Goal: Task Accomplishment & Management: Complete application form

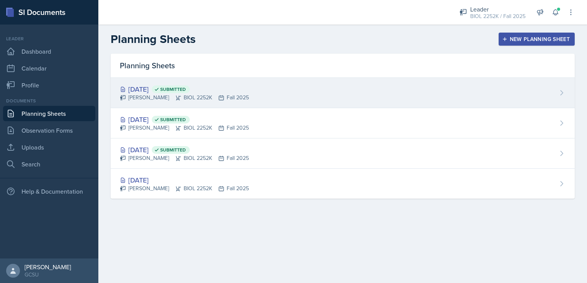
click at [147, 96] on div "[PERSON_NAME] BIOL 2252K Fall 2025" at bounding box center [184, 98] width 129 height 8
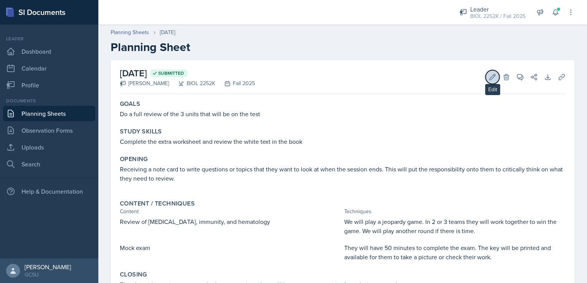
click at [490, 75] on icon at bounding box center [493, 77] width 6 height 6
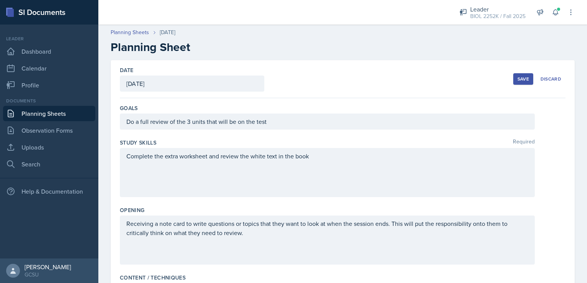
scroll to position [289, 0]
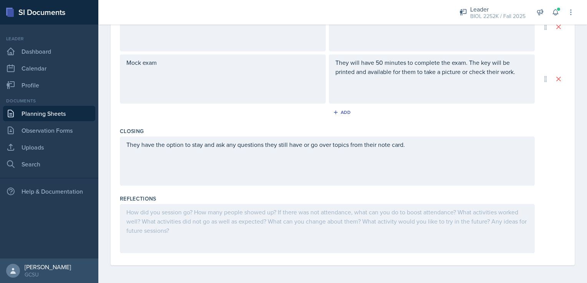
click at [326, 222] on div at bounding box center [327, 228] width 415 height 49
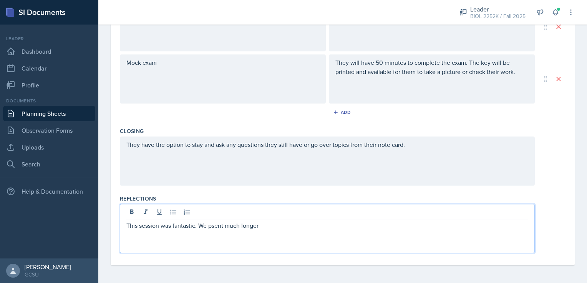
click at [216, 223] on p "This session was fantastic. We psent much longer" at bounding box center [327, 225] width 402 height 9
click at [271, 225] on p "This session was fantastic. We spent much longer" at bounding box center [327, 225] width 402 height 9
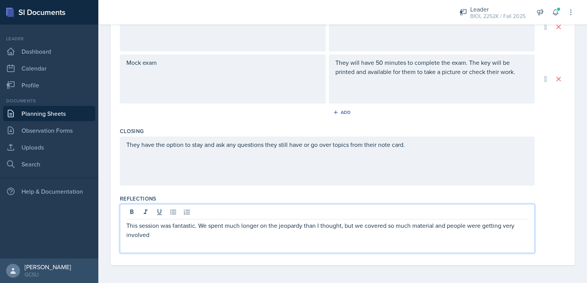
click at [513, 225] on p "This session was fantastic. We spent much longer on the jeopardy than I thought…" at bounding box center [327, 230] width 402 height 18
click at [200, 226] on p "This session was fantastic. We spent much longer on the jeopardy than I thought…" at bounding box center [327, 225] width 402 height 9
click at [186, 230] on p "This session was fantastic. We spent much longer on the jeopardy than I thought…" at bounding box center [327, 225] width 402 height 9
click at [278, 232] on p "This session was fantastic. We spent much longer on the jeopardy than I thought…" at bounding box center [327, 230] width 402 height 18
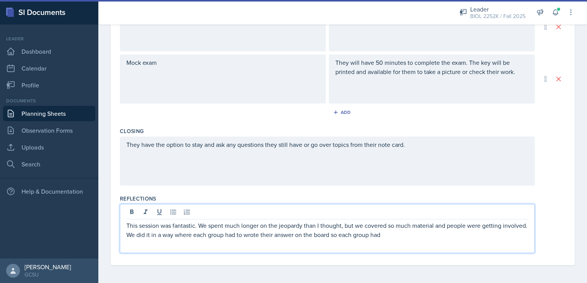
click at [281, 234] on p "This session was fantastic. We spent much longer on the jeopardy than I thought…" at bounding box center [327, 230] width 402 height 18
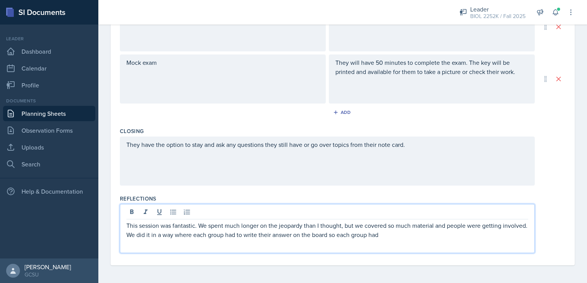
click at [421, 230] on p "This session was fantastic. We spent much longer on the jeopardy than I thought…" at bounding box center [327, 230] width 402 height 18
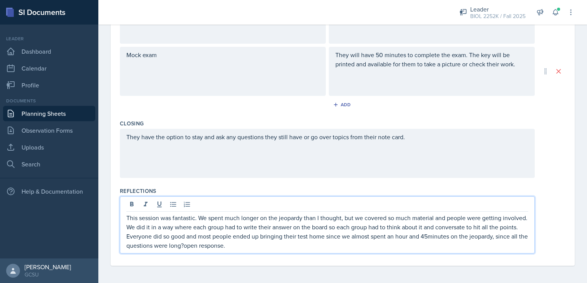
scroll to position [0, 0]
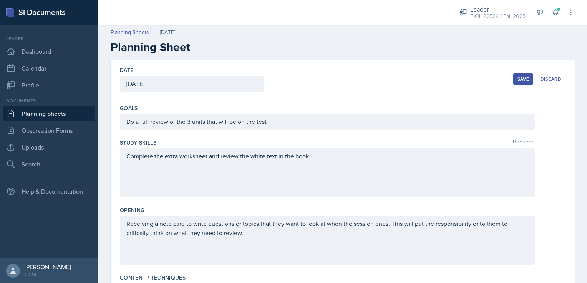
click at [513, 82] on button "Save" at bounding box center [523, 79] width 20 height 12
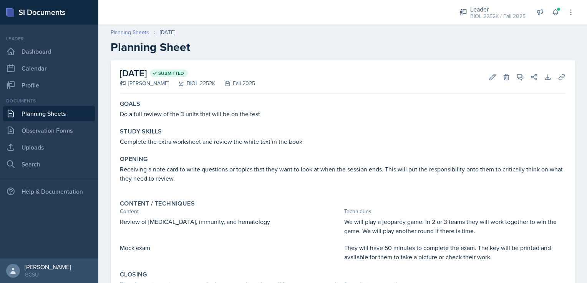
click at [134, 30] on link "Planning Sheets" at bounding box center [130, 32] width 38 height 8
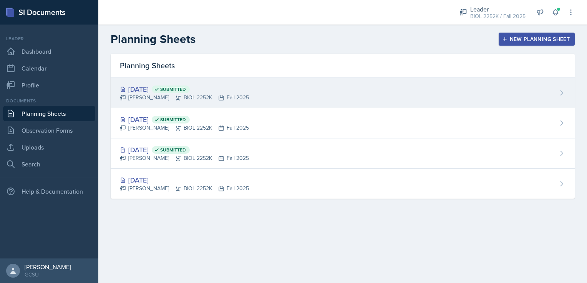
click at [270, 88] on div "[DATE] Submitted [PERSON_NAME] BIOL 2252K Fall 2025" at bounding box center [343, 93] width 464 height 30
